Goal: Find specific page/section: Find specific page/section

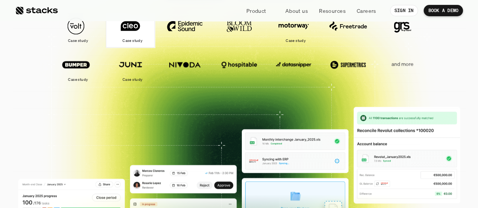
scroll to position [227, 0]
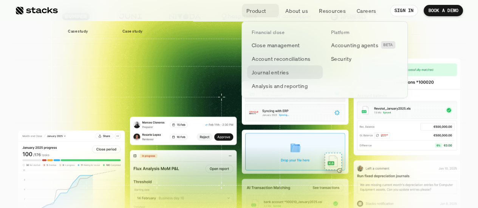
click at [271, 72] on p "Journal entries" at bounding box center [269, 72] width 37 height 8
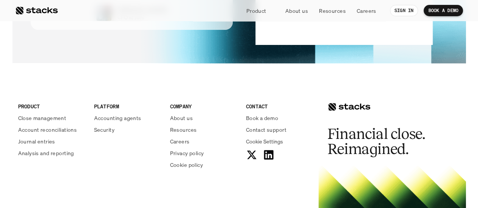
scroll to position [1473, 0]
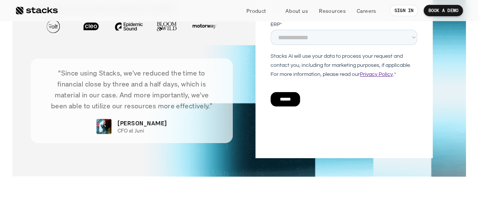
click at [386, 75] on link "Privacy Policy" at bounding box center [375, 74] width 33 height 5
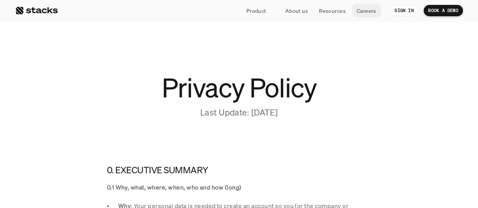
click at [366, 8] on p "Careers" at bounding box center [366, 11] width 20 height 8
